Goal: Task Accomplishment & Management: Use online tool/utility

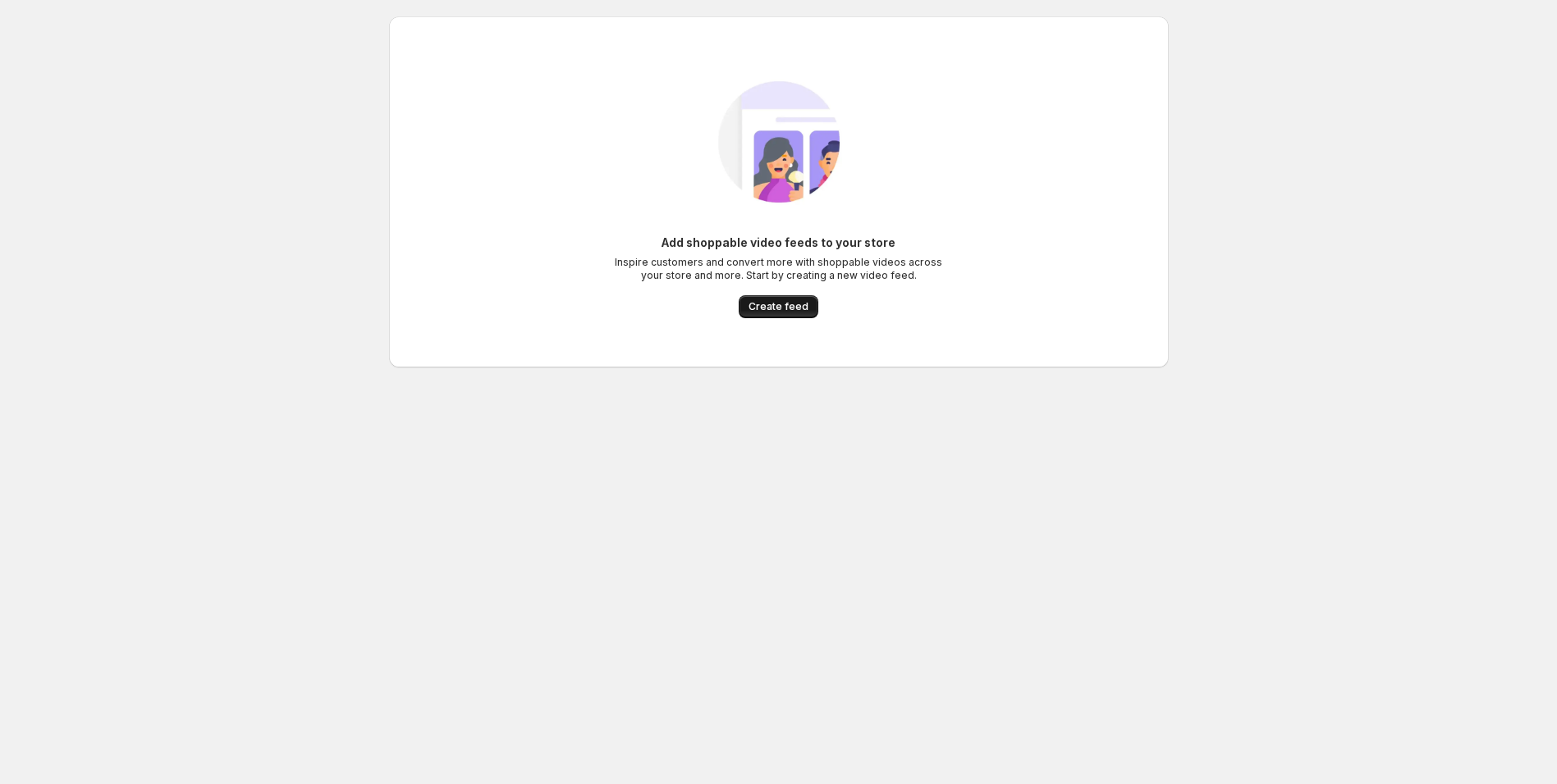
click at [766, 303] on span "Create feed" at bounding box center [778, 306] width 60 height 13
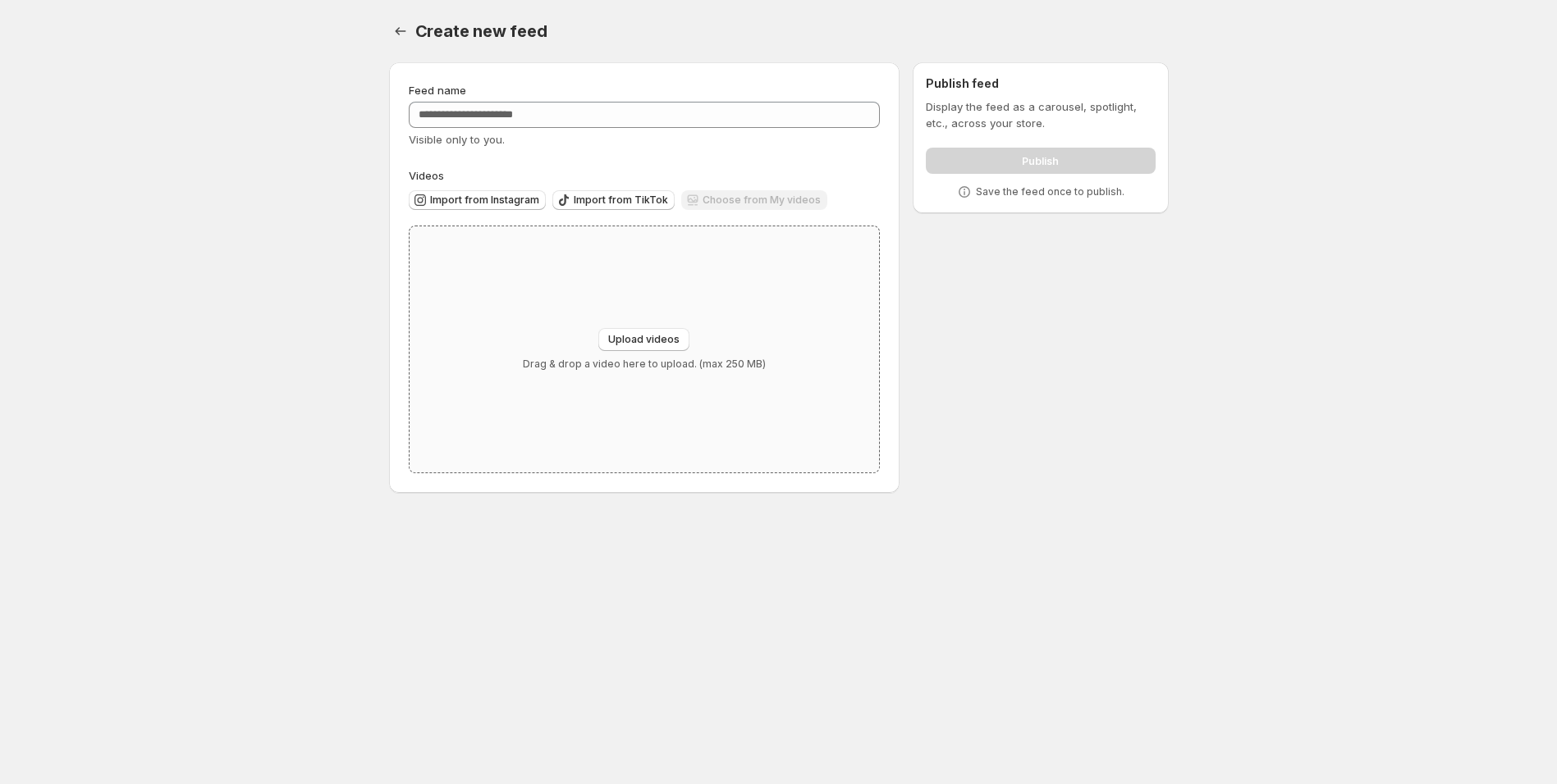
click at [663, 380] on div "Upload videos Drag & drop a video here to upload. (max 250 MB)" at bounding box center [645, 349] width 471 height 246
click at [524, 198] on span "Import from Instagram" at bounding box center [484, 199] width 109 height 13
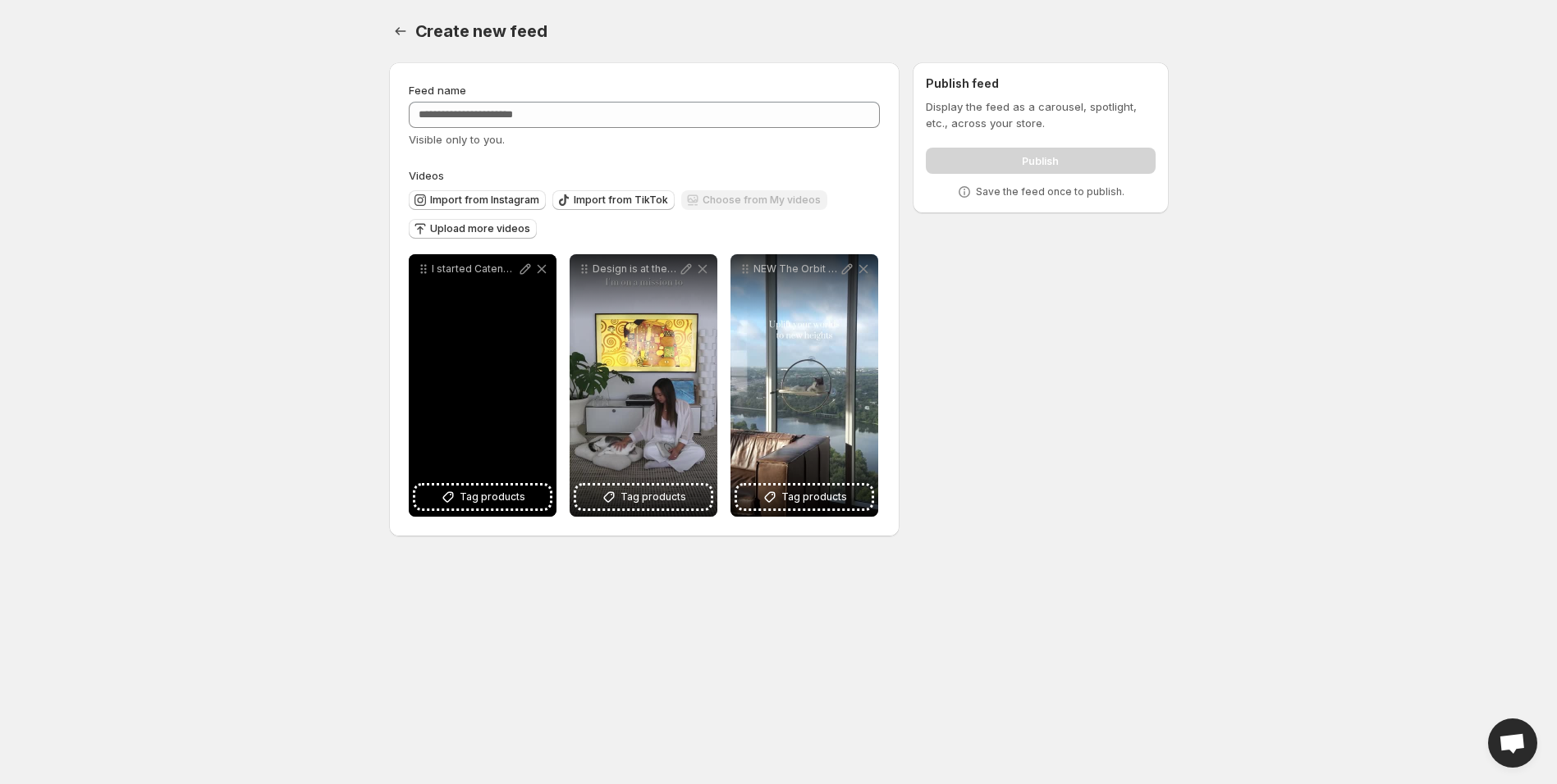
click at [526, 400] on div "I started Catenary [DATE] as a longtime cat owner who couldnt understand why ca…" at bounding box center [482, 385] width 148 height 262
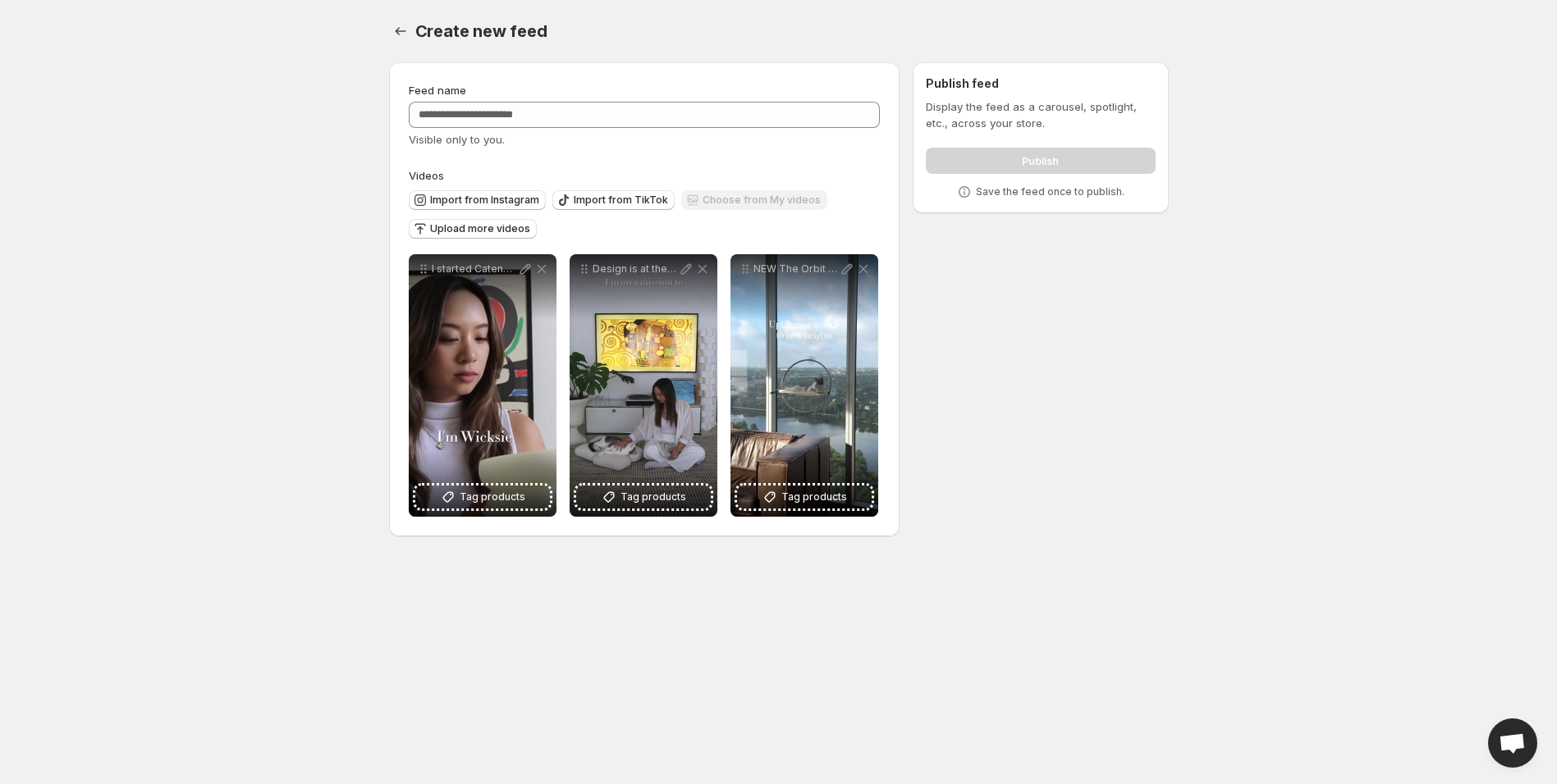
click at [761, 227] on div "Import from Instagram Import from TikTok Choose from My videos Upload more vide…" at bounding box center [641, 212] width 478 height 57
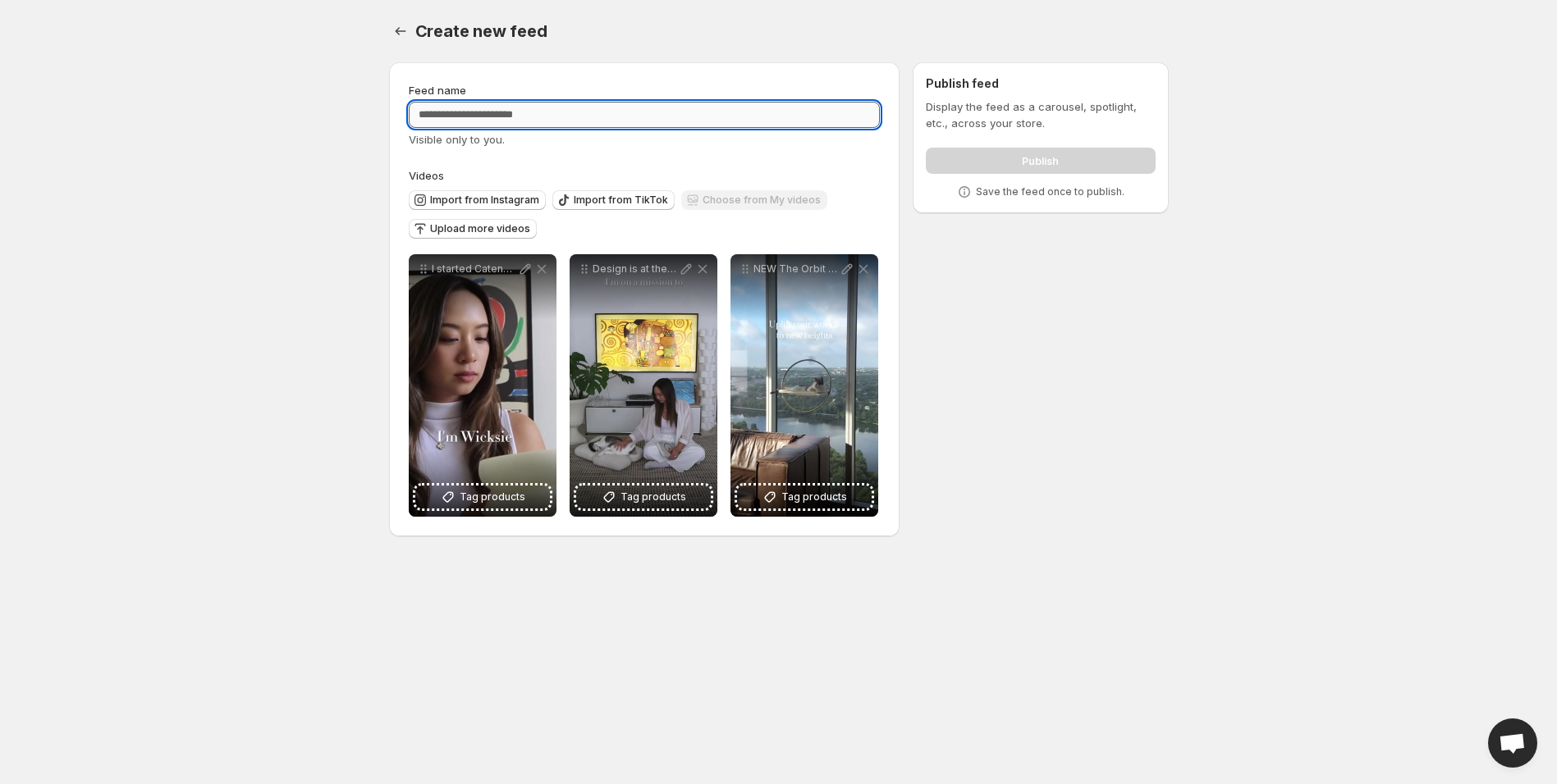
click at [565, 112] on input "Feed name" at bounding box center [645, 114] width 472 height 26
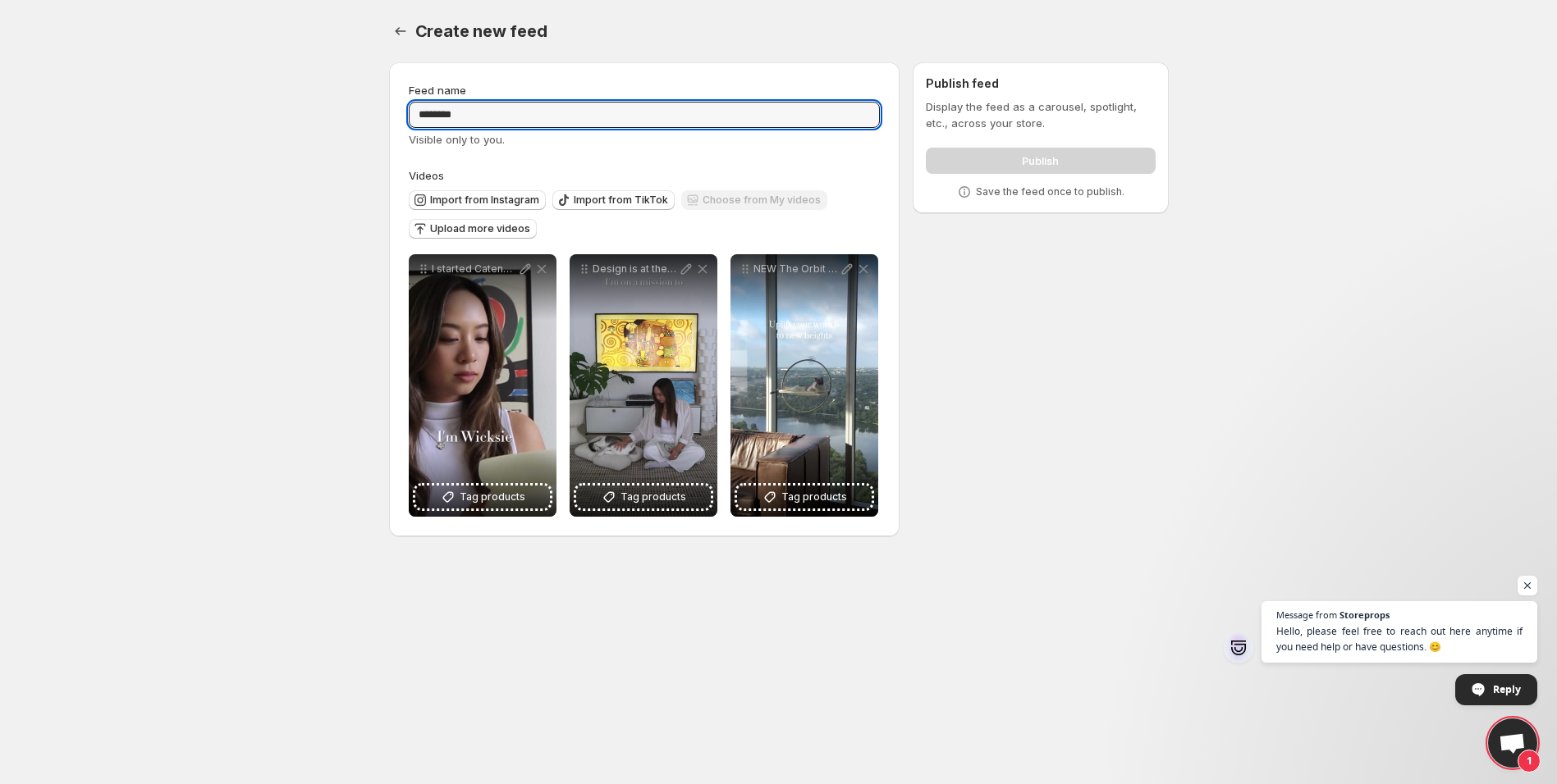
type input "********"
click at [1187, 566] on body "**********" at bounding box center [778, 392] width 1557 height 784
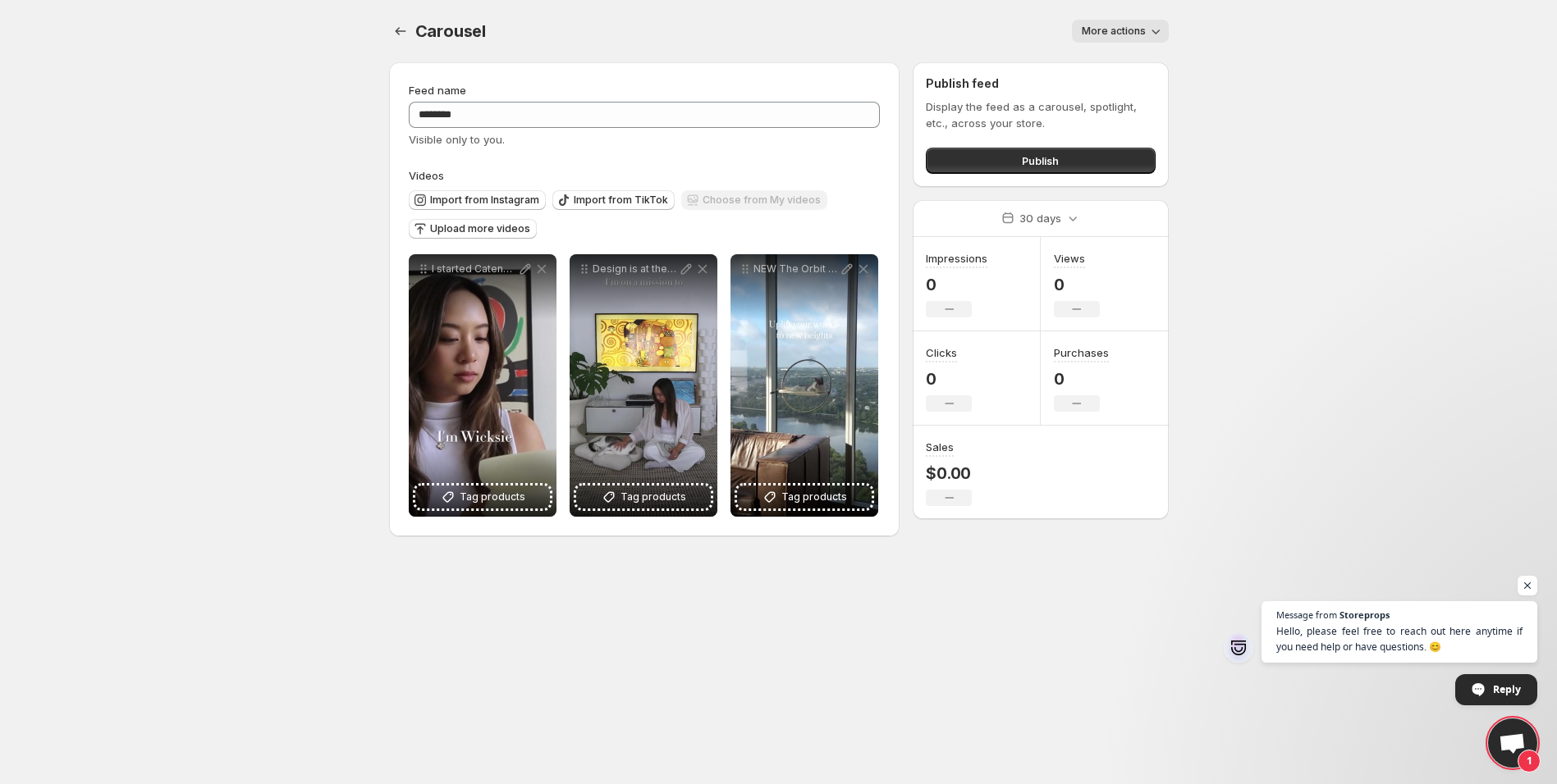
click at [1113, 39] on button "More actions" at bounding box center [1120, 31] width 97 height 23
click at [1166, 116] on div "Publish feed Display the feed as a carousel, spotlight, etc., across your store…" at bounding box center [1040, 124] width 255 height 124
click at [1082, 170] on button "Publish" at bounding box center [1040, 160] width 229 height 26
click at [1029, 160] on span "Publish" at bounding box center [1040, 160] width 37 height 16
click at [1148, 28] on icon "button" at bounding box center [1155, 31] width 16 height 16
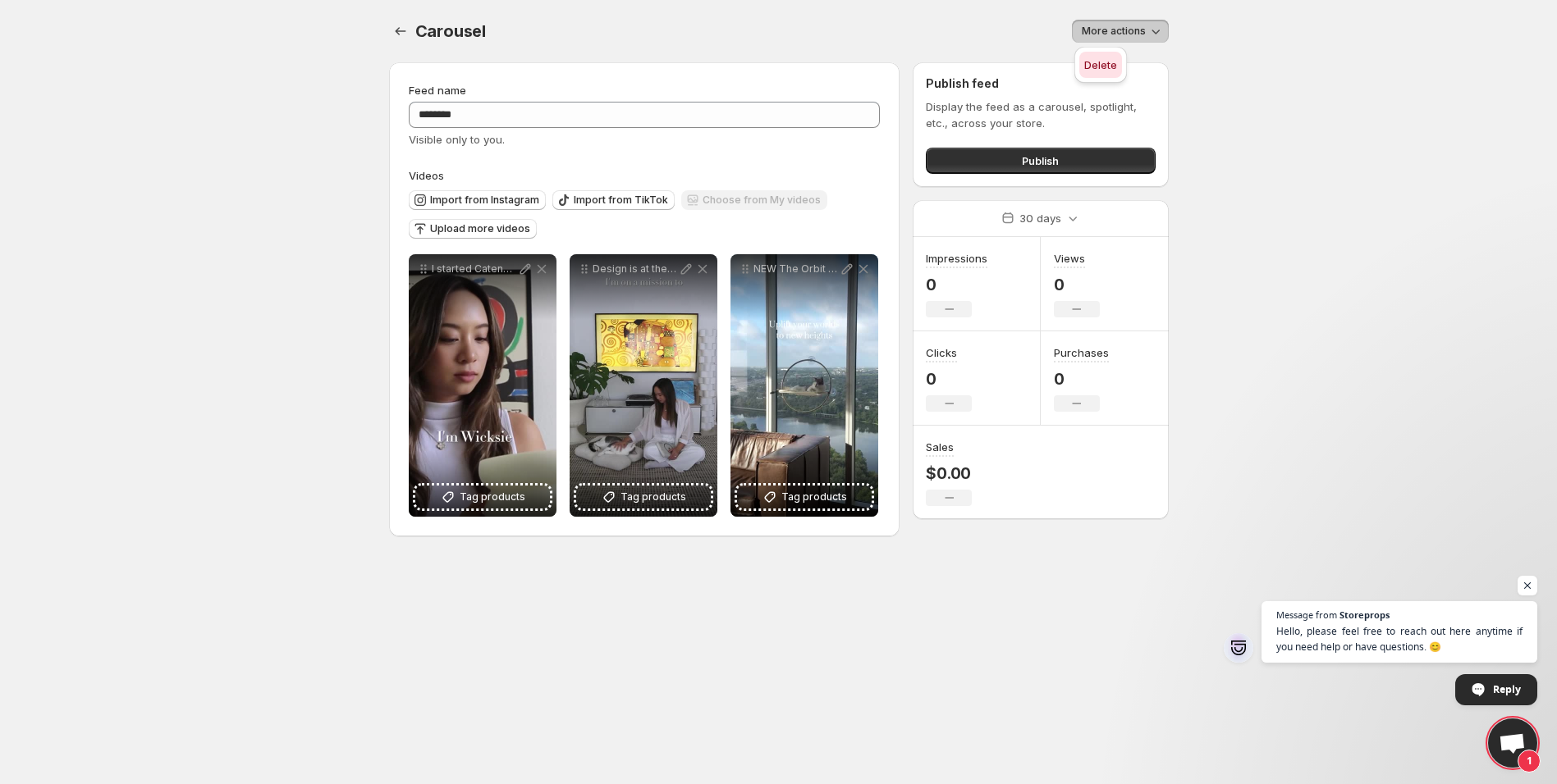
click at [1103, 55] on button "Delete" at bounding box center [1101, 65] width 43 height 26
click at [403, 32] on icon "Settings" at bounding box center [400, 31] width 16 height 16
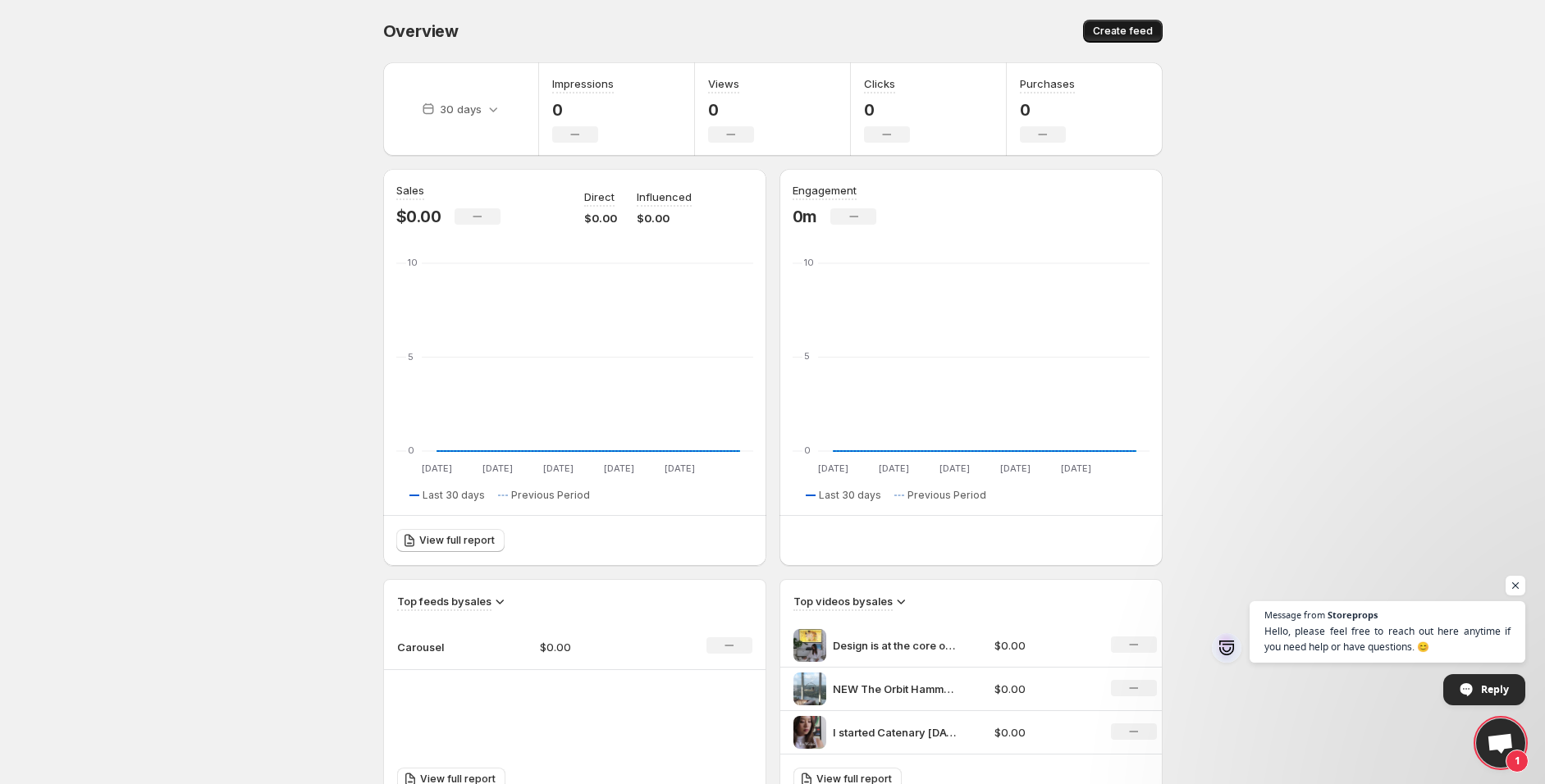
click at [1108, 35] on span "Create feed" at bounding box center [1122, 31] width 60 height 13
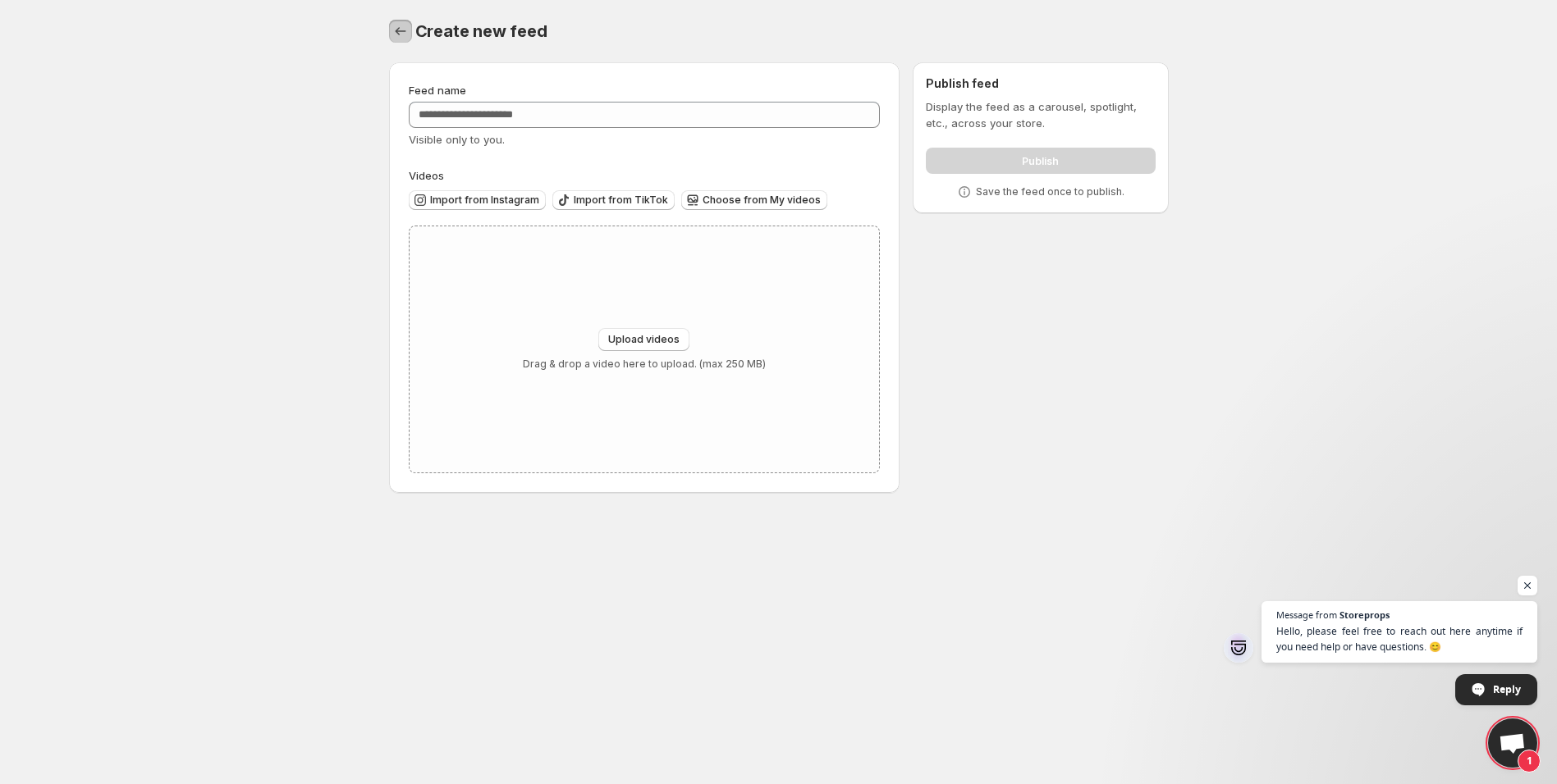
click at [401, 28] on icon "Settings" at bounding box center [400, 31] width 16 height 16
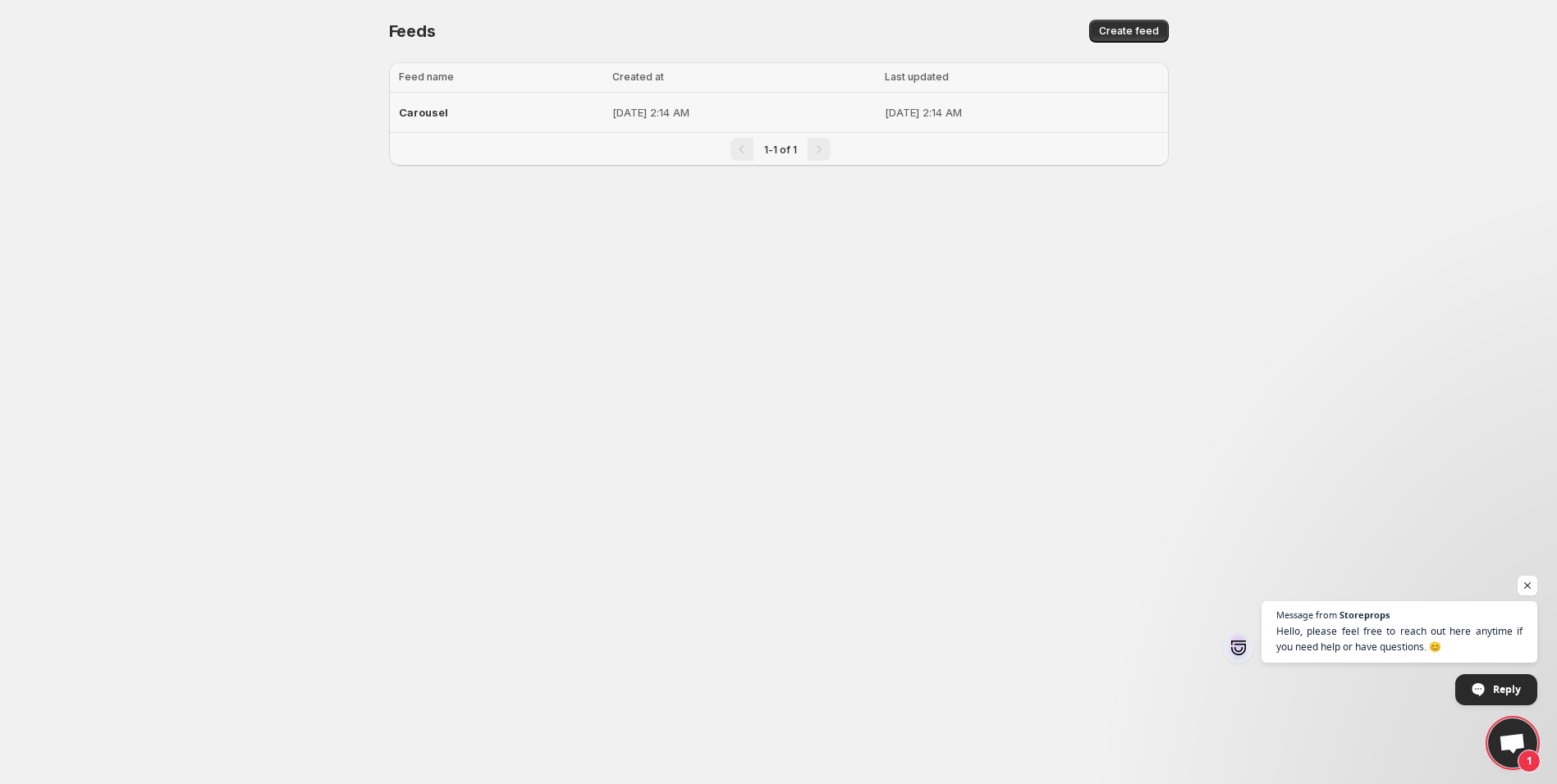
click at [430, 119] on div "Carousel" at bounding box center [501, 112] width 205 height 30
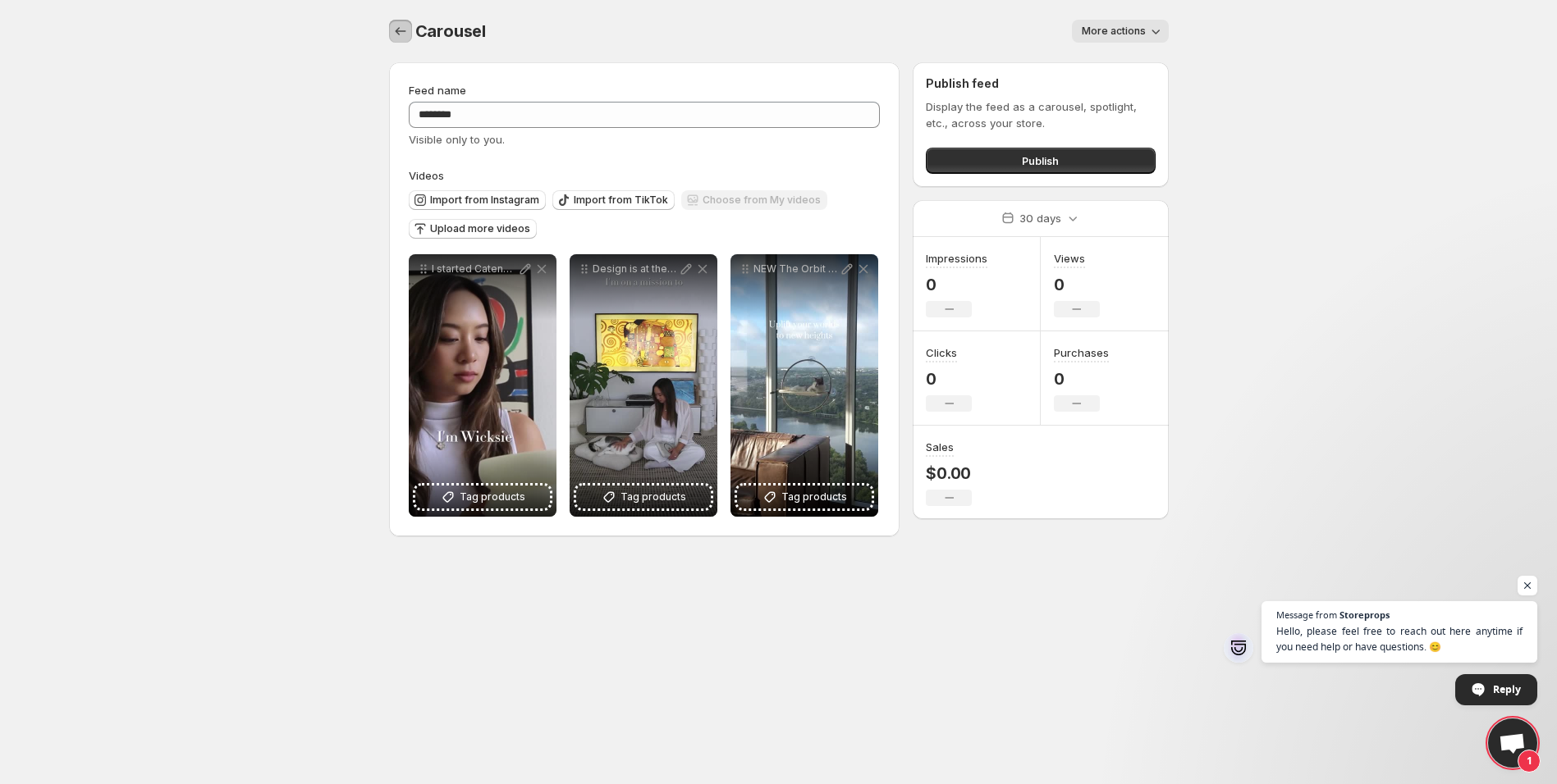
click at [401, 28] on icon "Settings" at bounding box center [400, 31] width 16 height 16
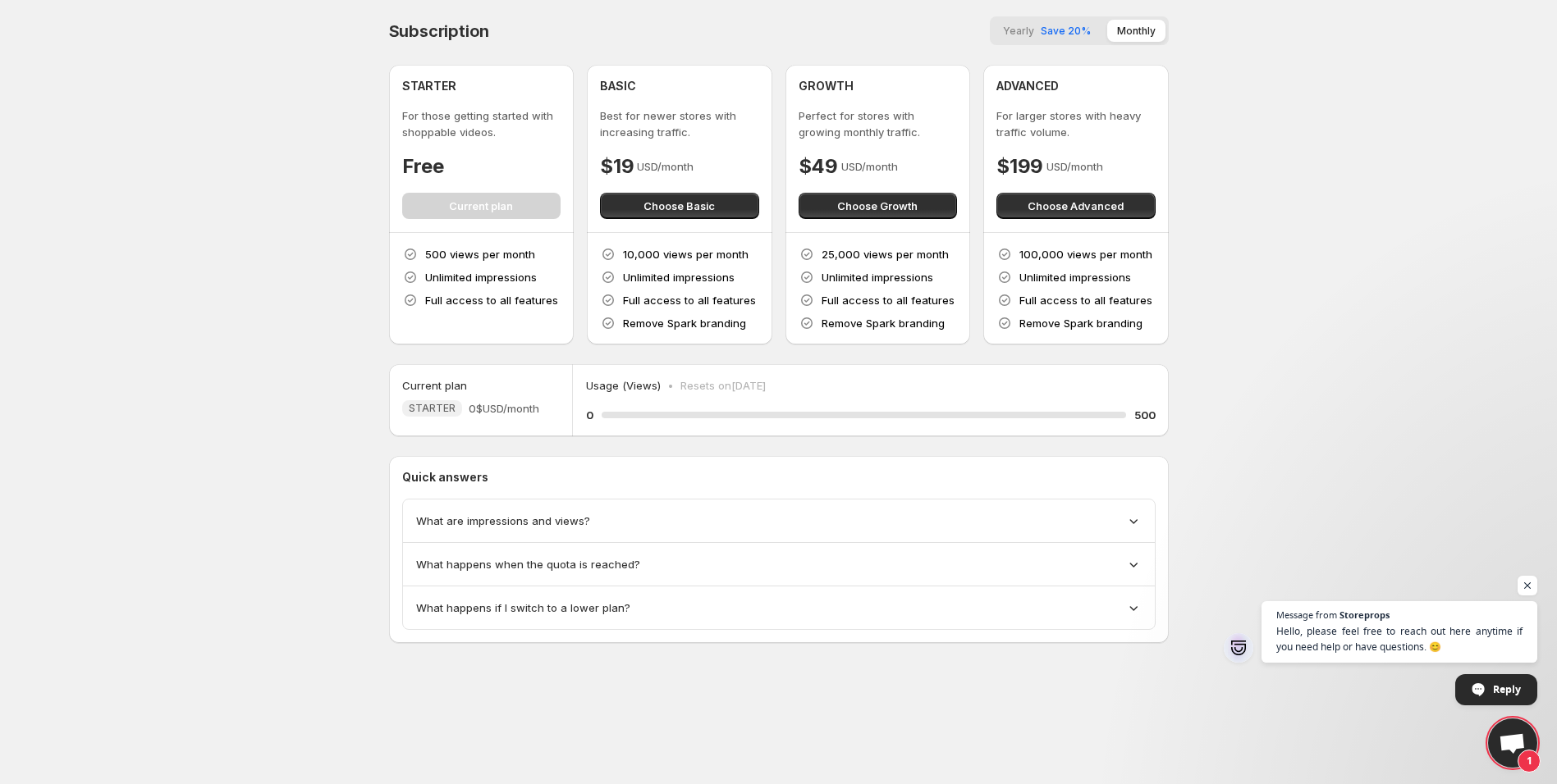
click at [583, 519] on span "What are impressions and views?" at bounding box center [503, 521] width 174 height 16
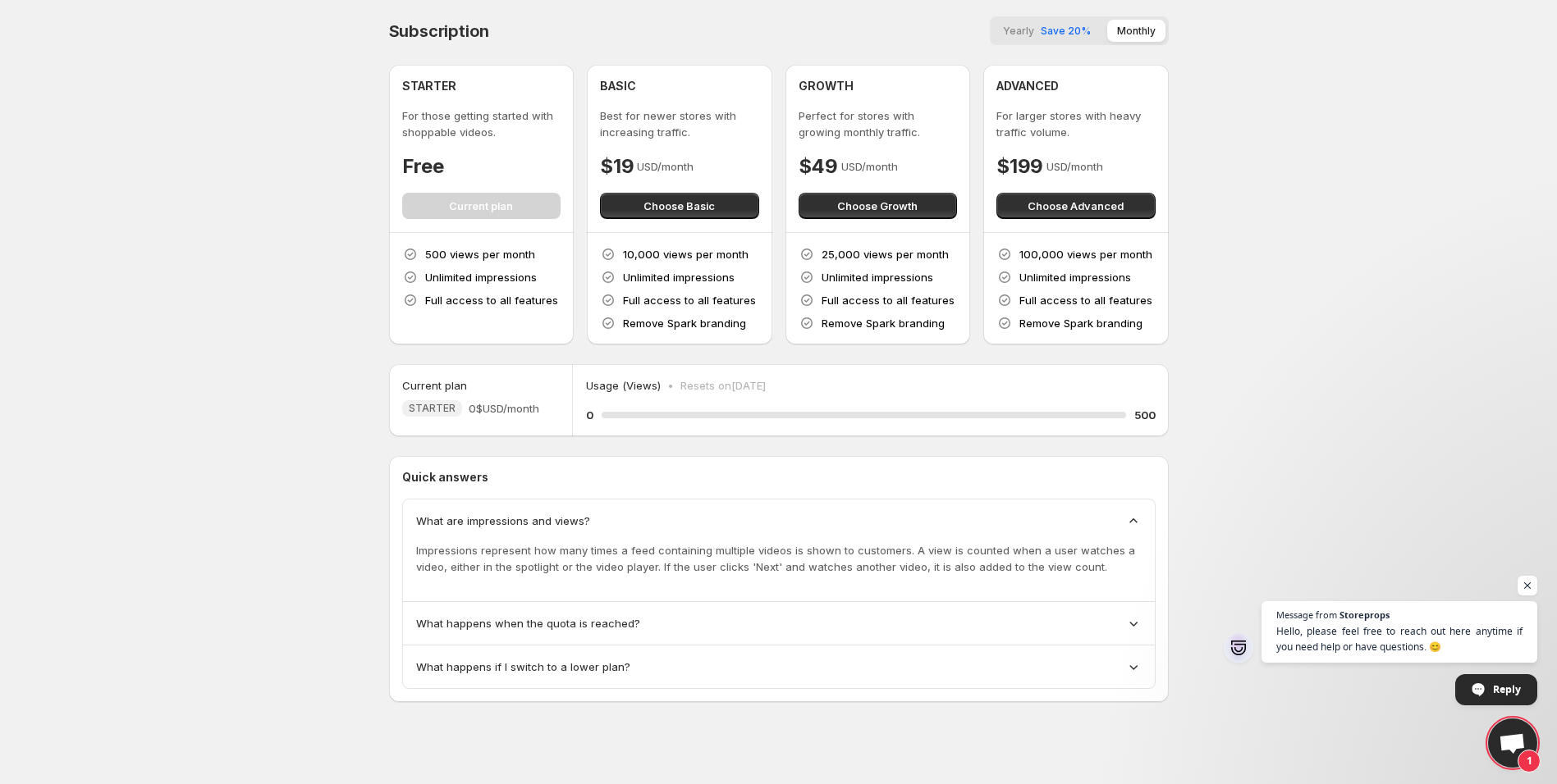
click at [620, 627] on span "What happens when the quota is reached?" at bounding box center [528, 623] width 224 height 16
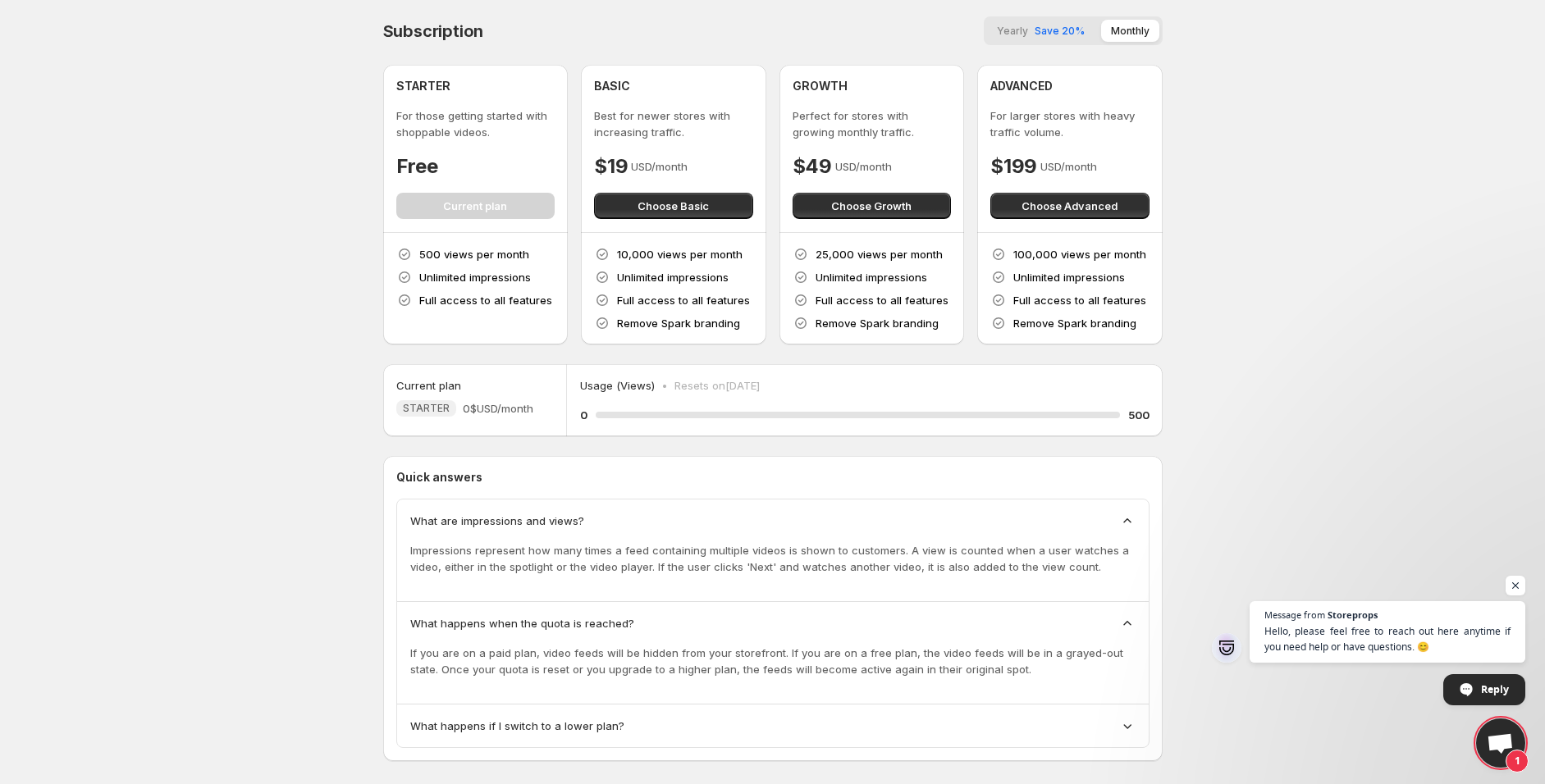
click at [634, 711] on div "What happens if I switch to a lower plan?" at bounding box center [773, 726] width 752 height 43
click at [561, 730] on span "What happens if I switch to a lower plan?" at bounding box center [516, 725] width 214 height 16
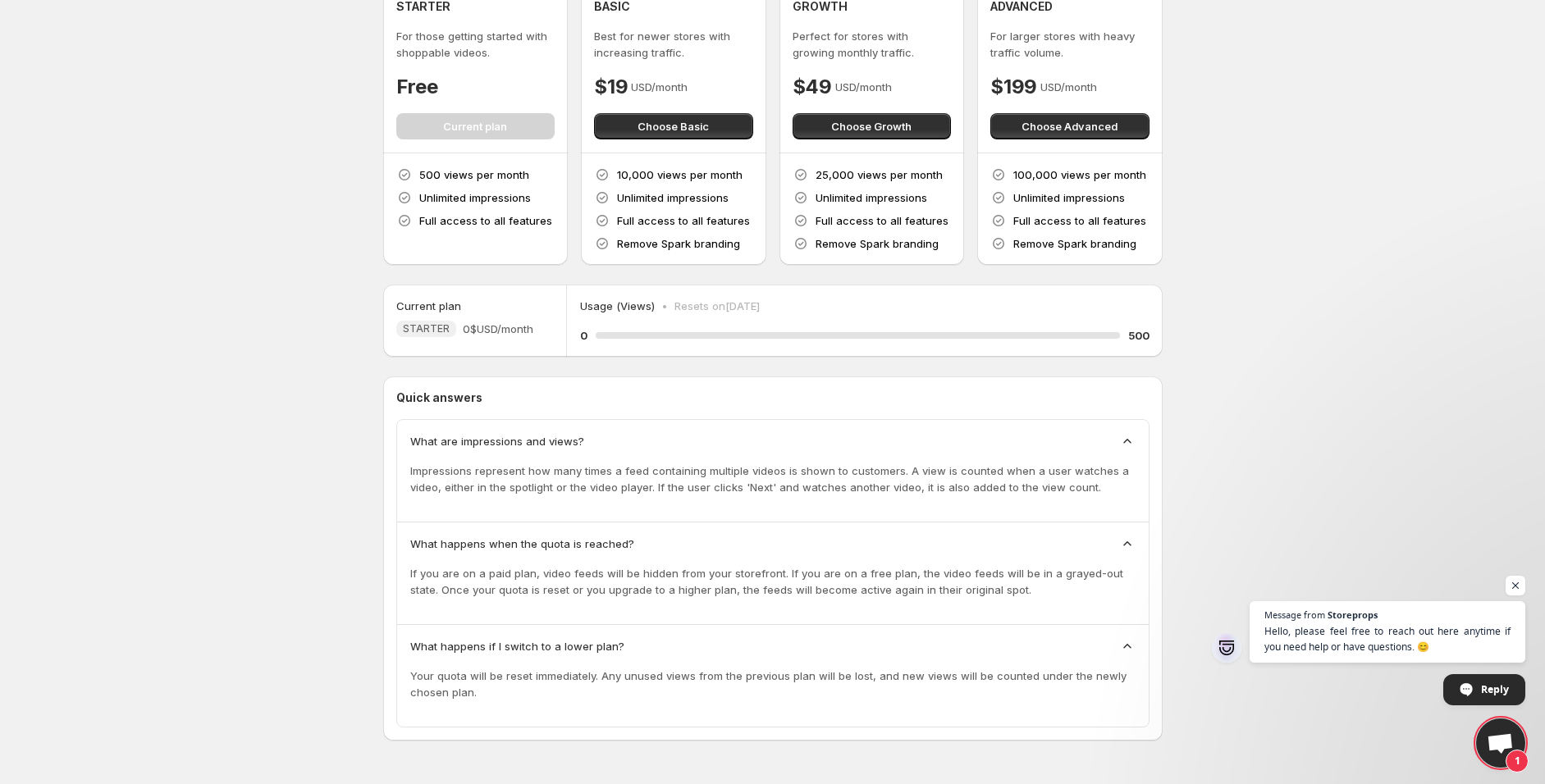
scroll to position [83, 0]
